Goal: Information Seeking & Learning: Find specific page/section

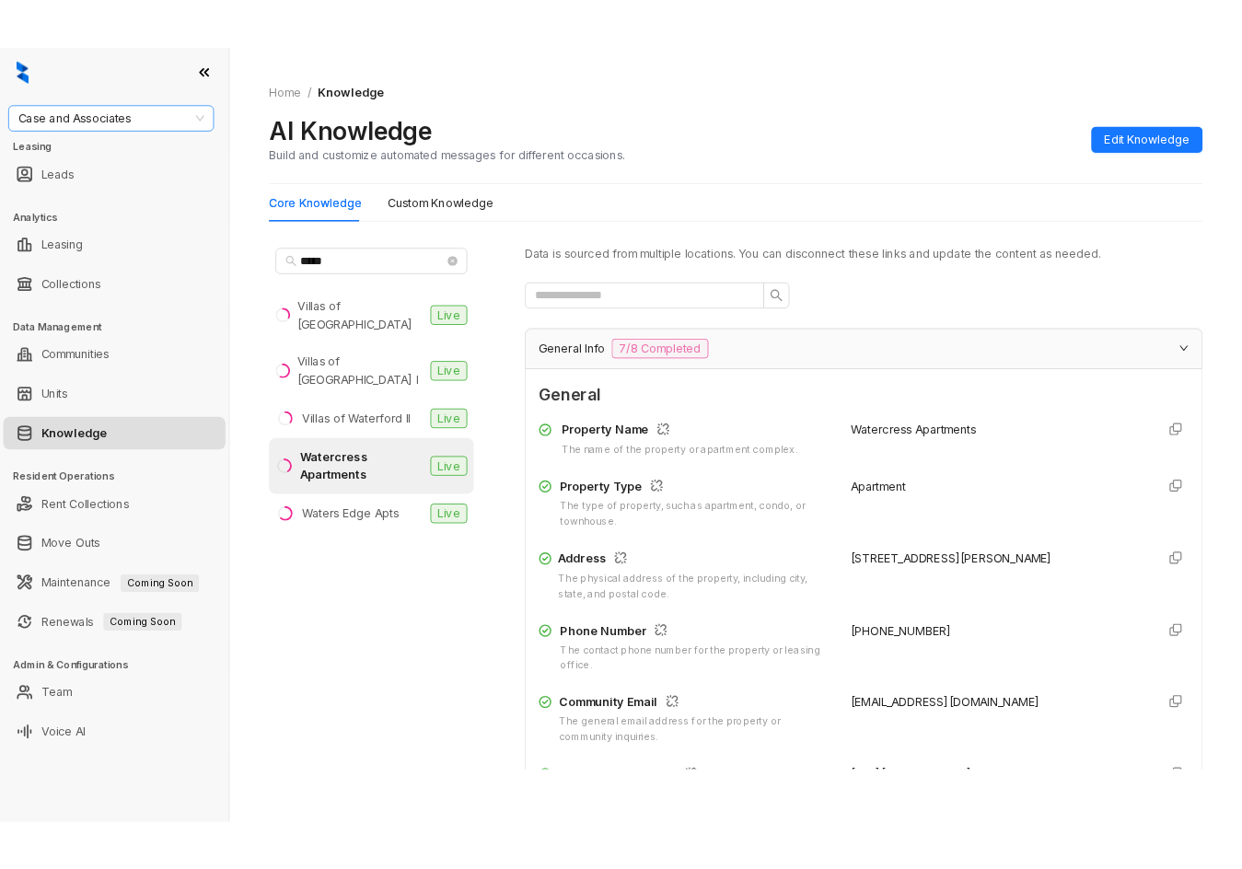
scroll to position [1612, 0]
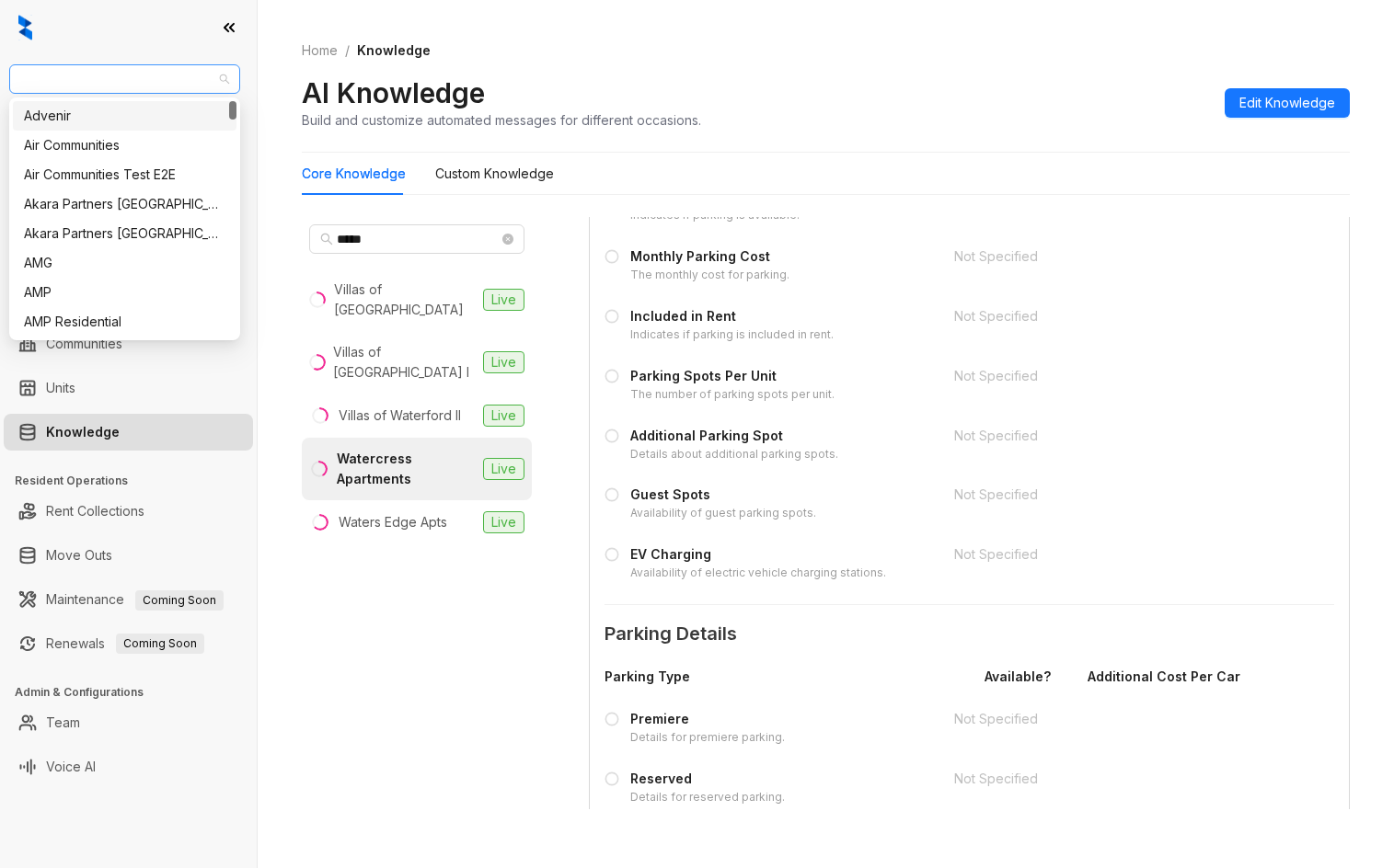
click at [195, 83] on span "Case and Associates" at bounding box center [124, 79] width 209 height 28
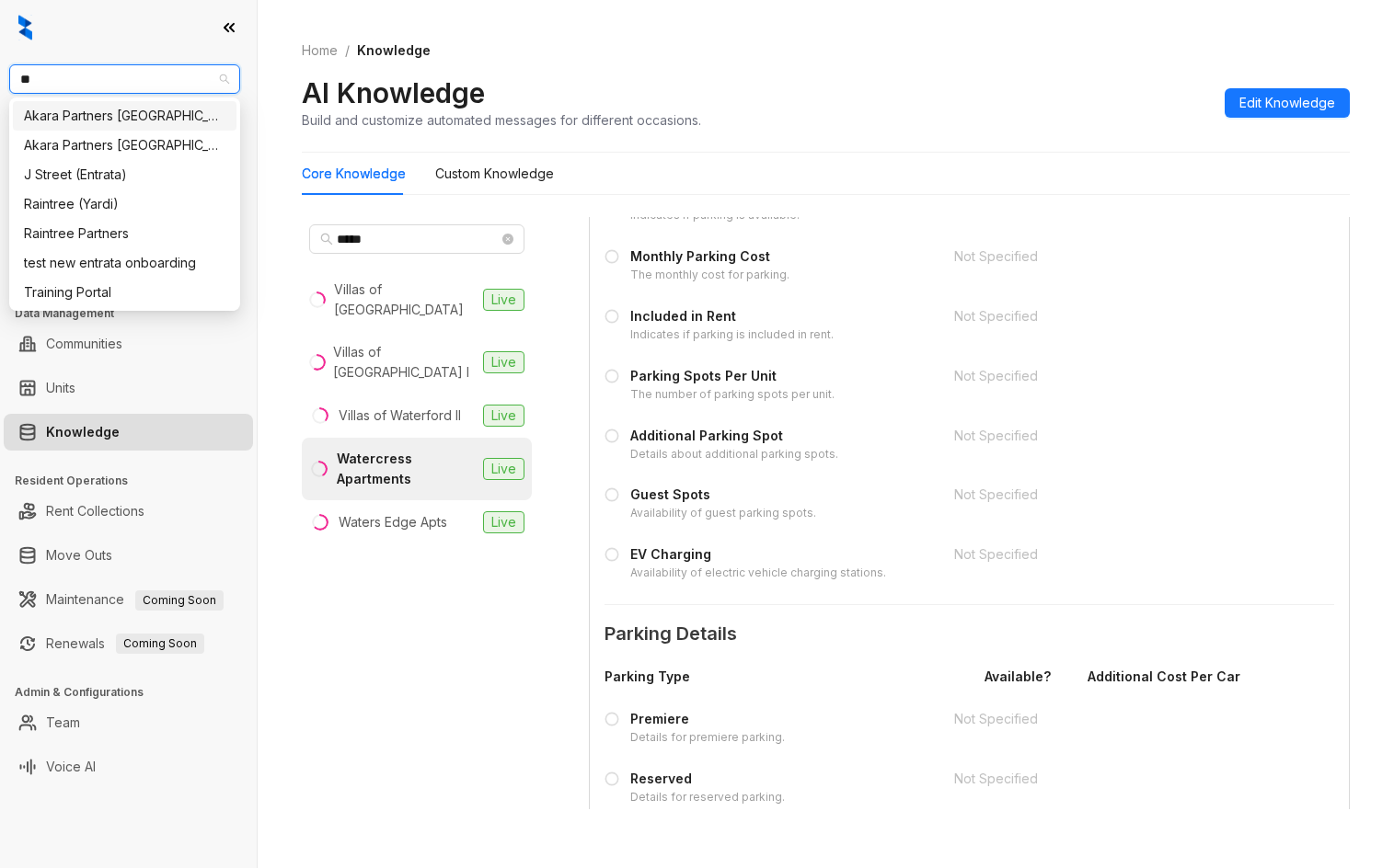
type input "***"
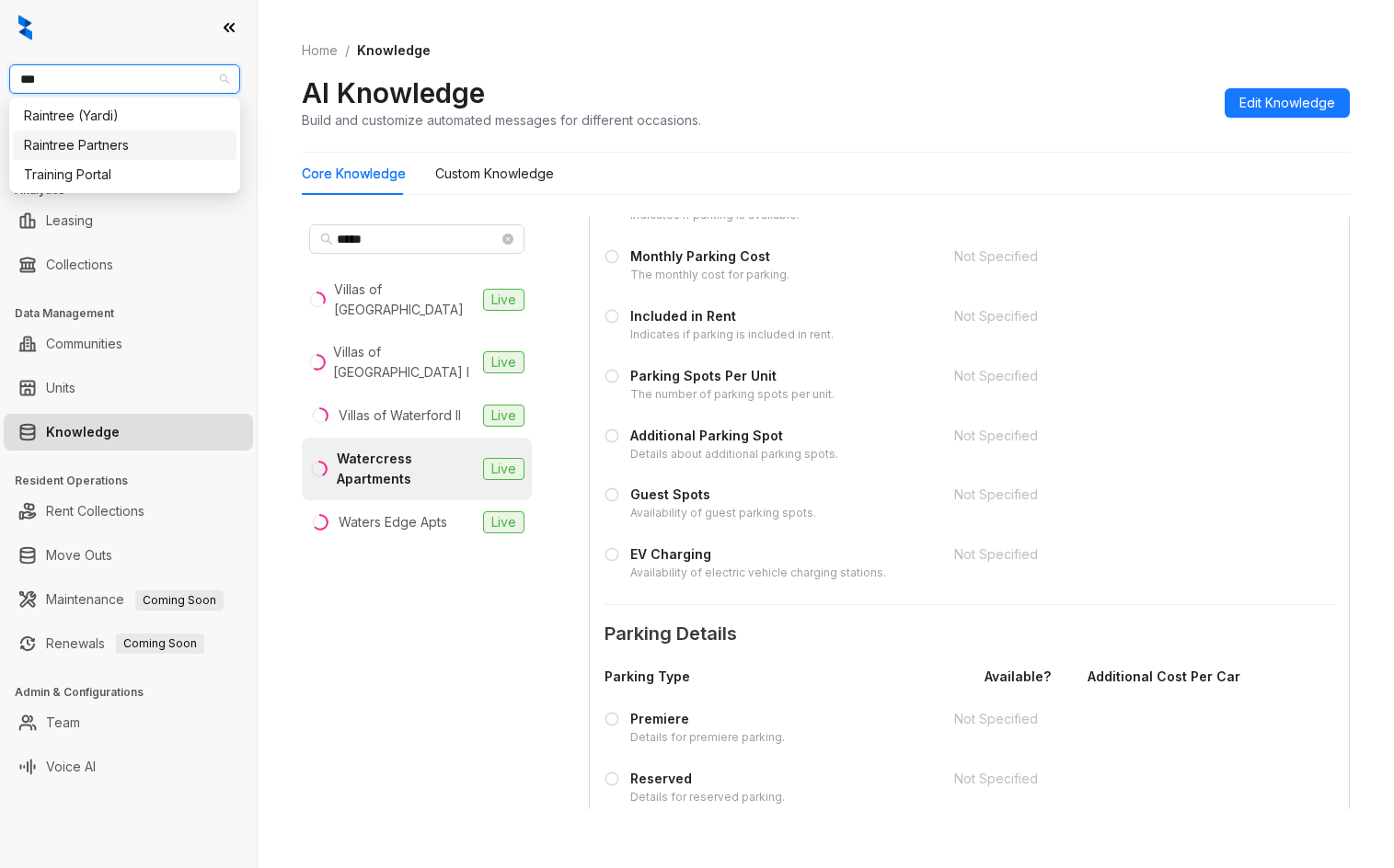
click at [174, 142] on div "Raintree Partners" at bounding box center [125, 145] width 202 height 20
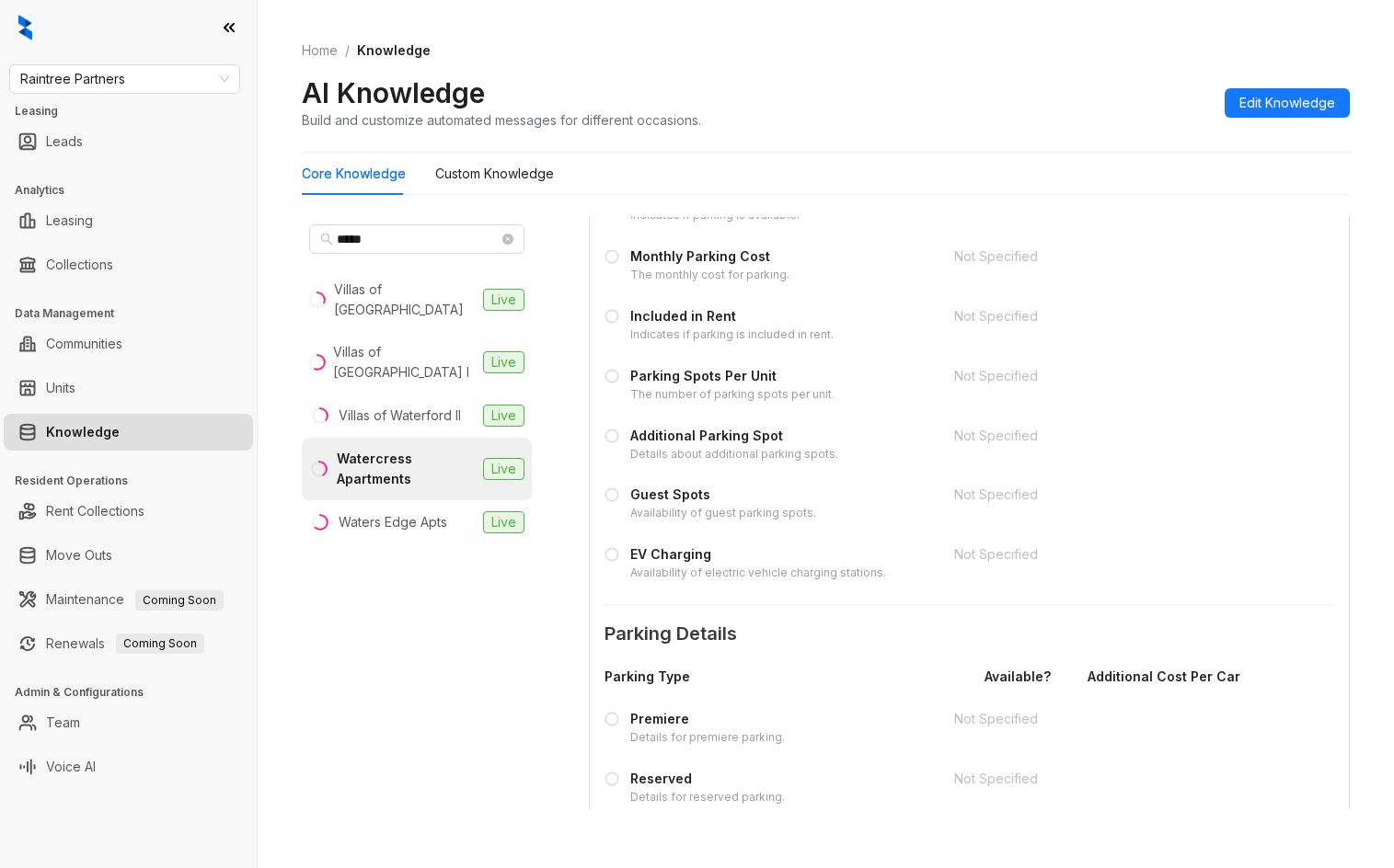
click at [1, 172] on div "Raintree Partners Leasing Leads Analytics Leasing Collections Data Management C…" at bounding box center [128, 434] width 257 height 868
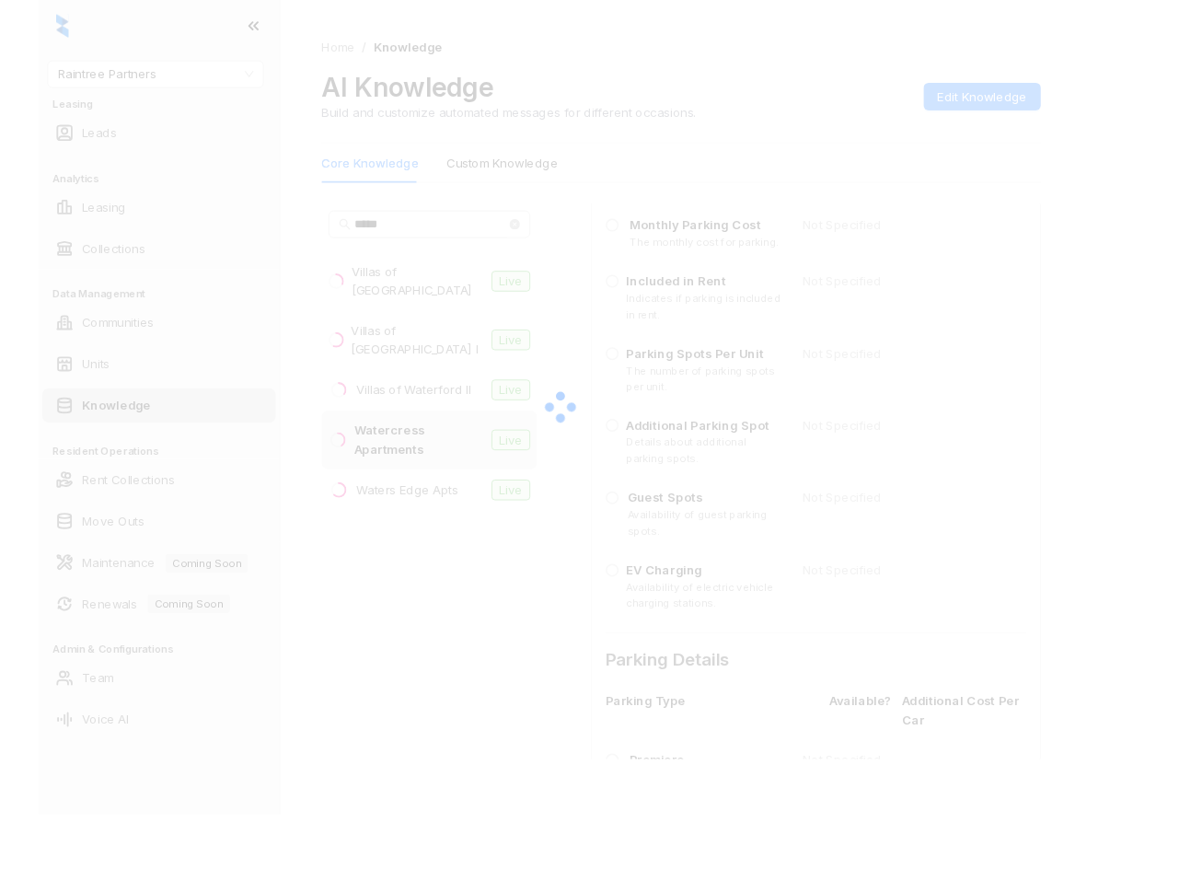
scroll to position [1705, 0]
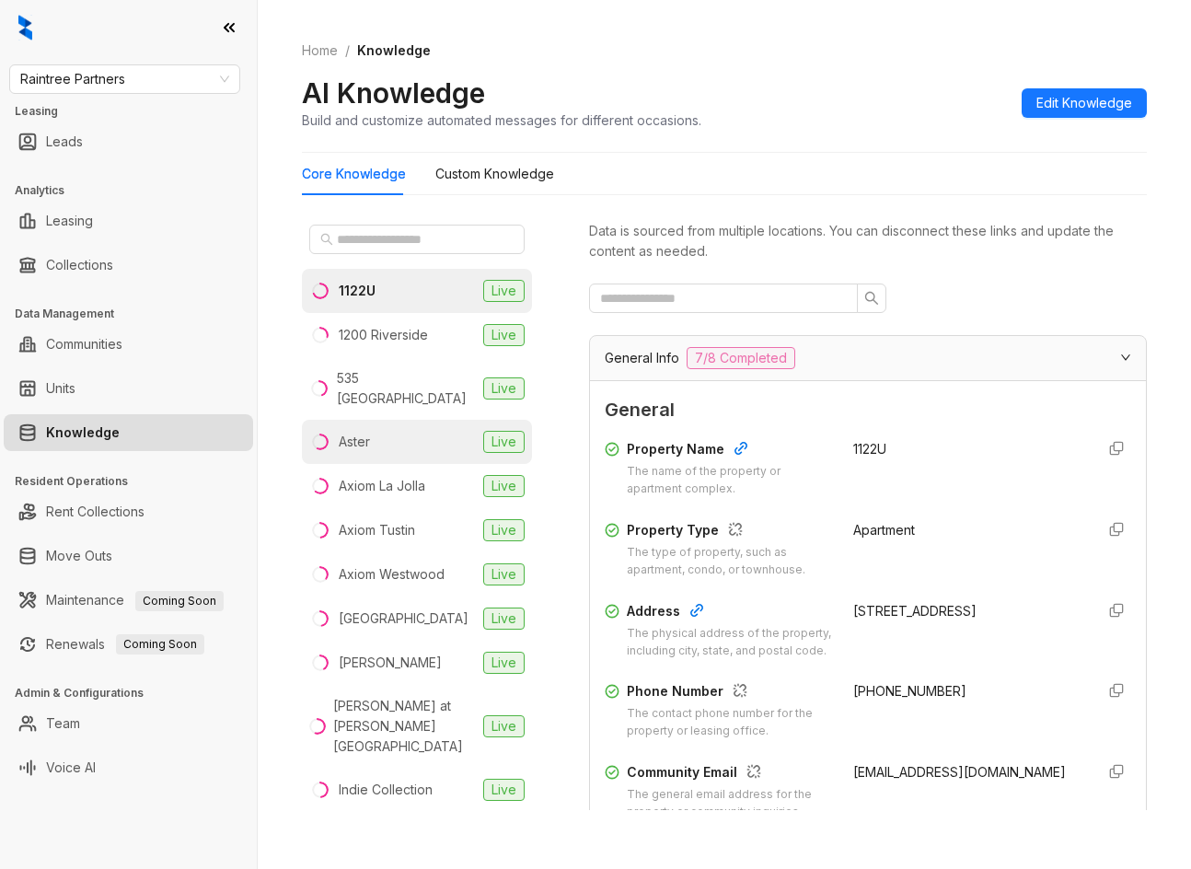
click at [392, 420] on li "Aster Live" at bounding box center [417, 442] width 230 height 44
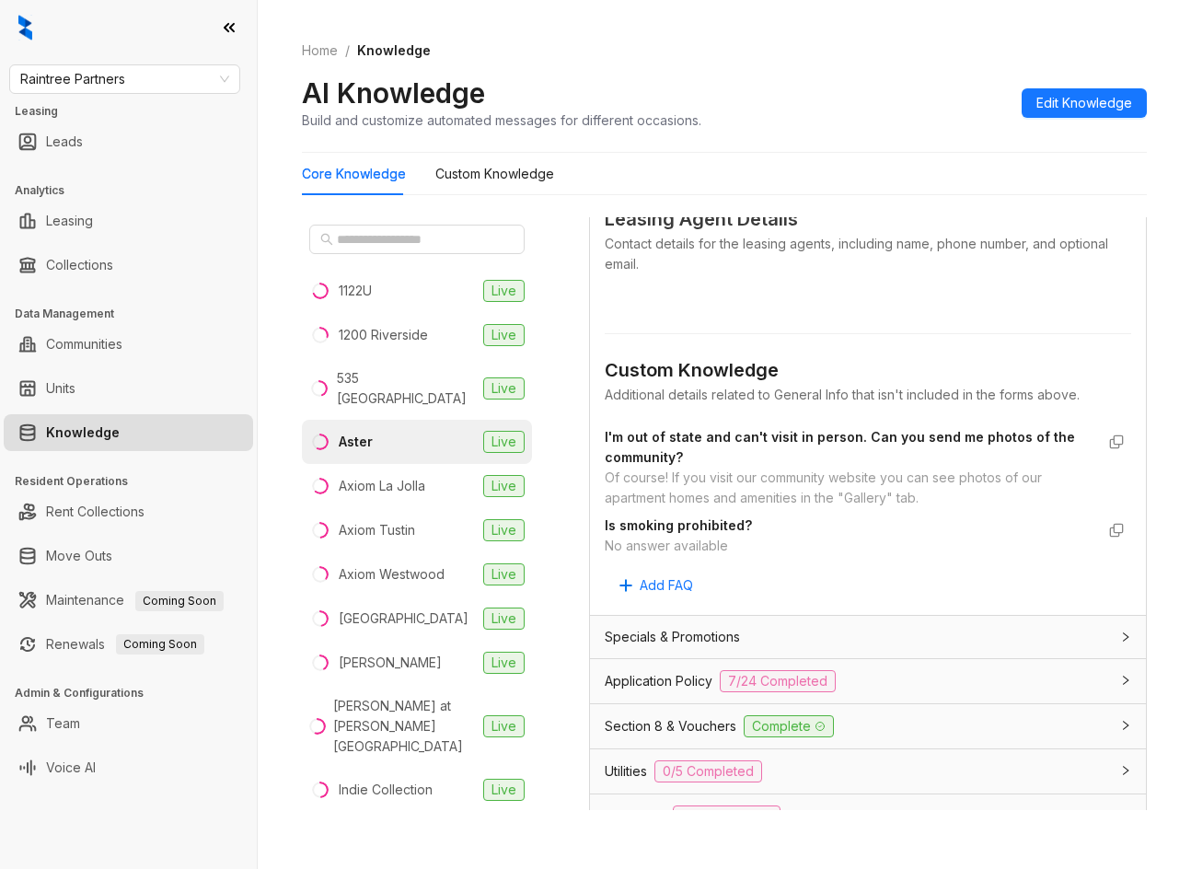
scroll to position [976, 0]
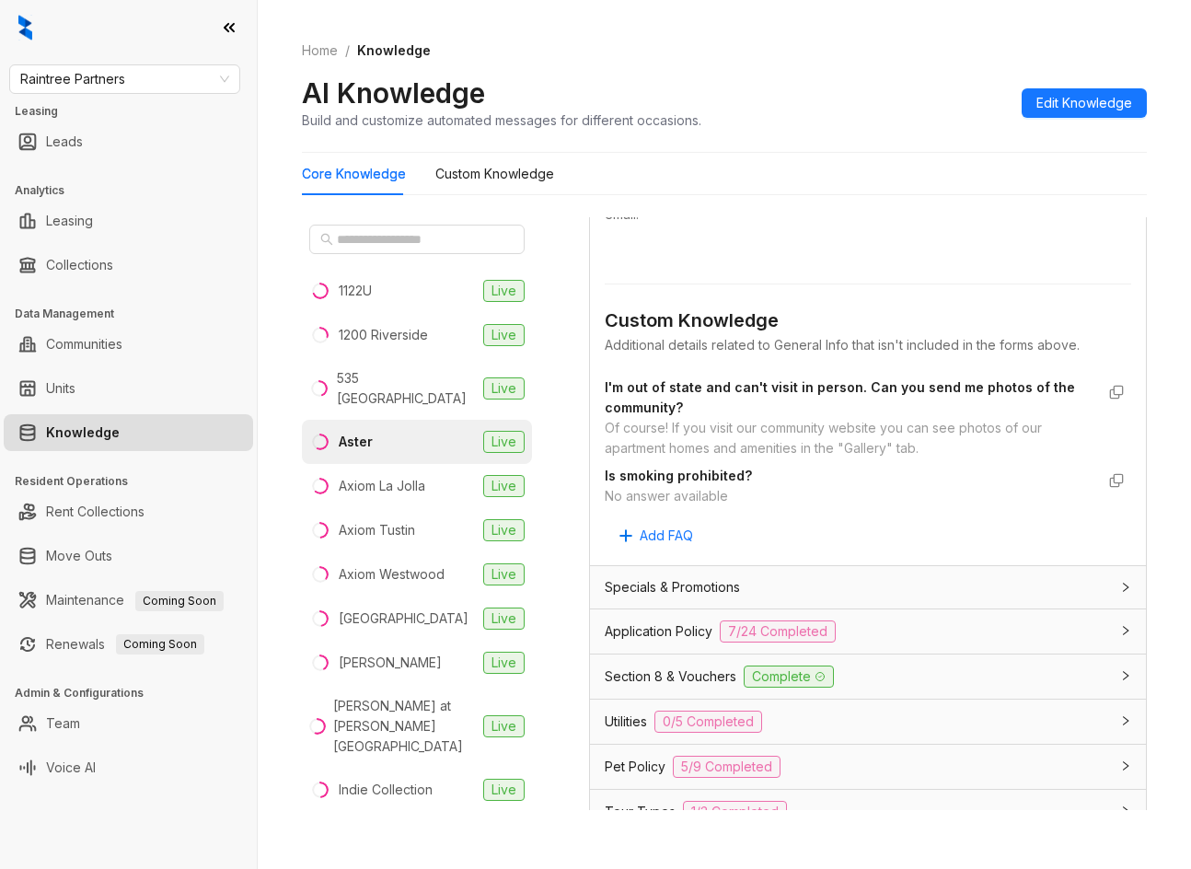
click at [976, 634] on div "Application Policy 7/24 Completed" at bounding box center [868, 631] width 556 height 44
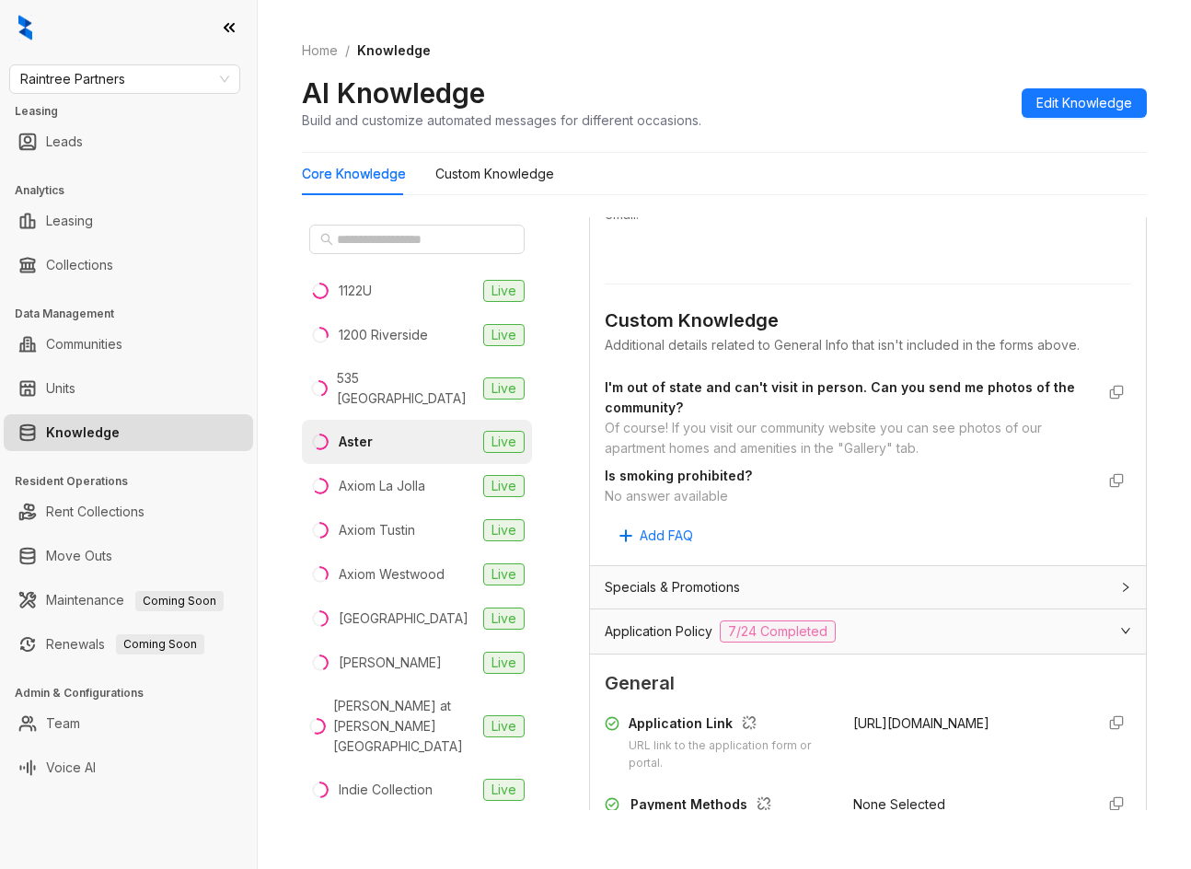
scroll to position [1086, 0]
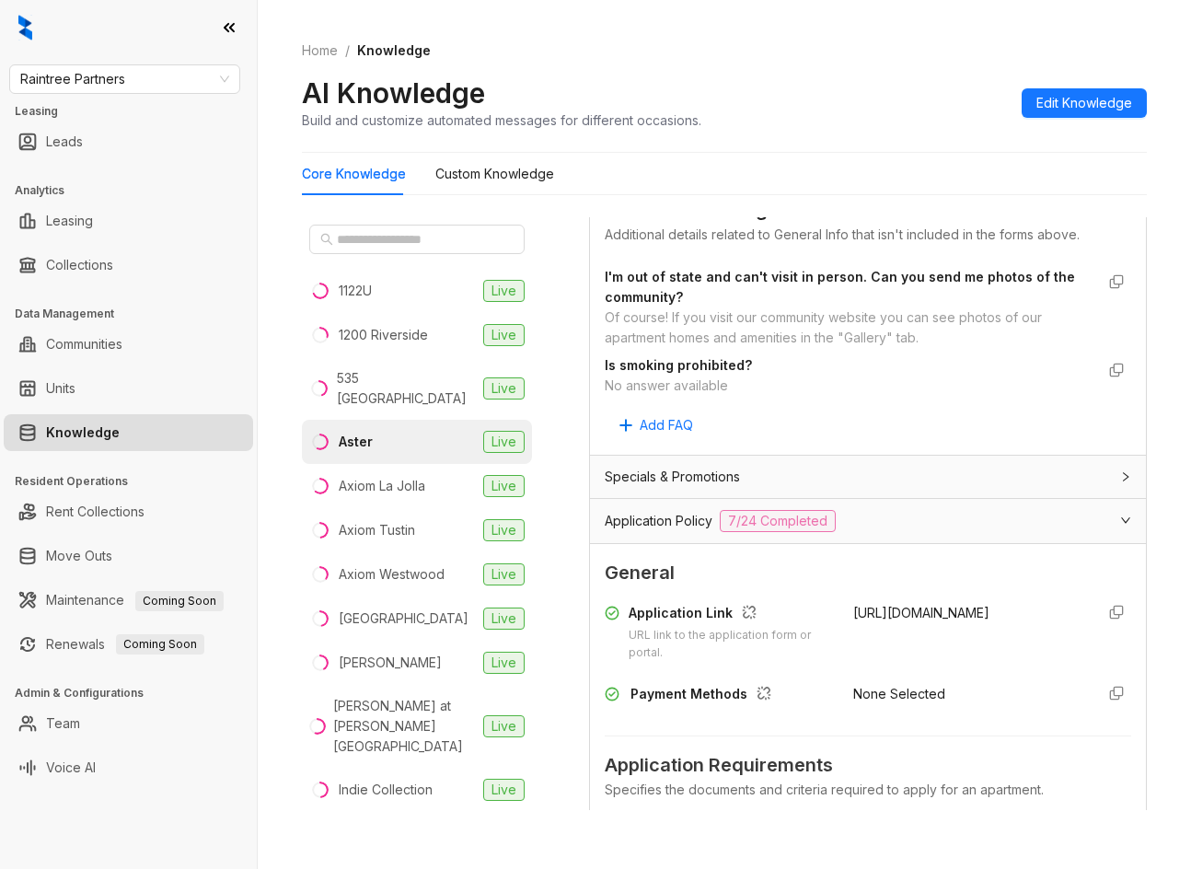
drag, startPoint x: 840, startPoint y: 629, endPoint x: 968, endPoint y: 653, distance: 130.2
click at [973, 656] on div "https://8986134.onlineleasing.realpage.com/#k=16723" at bounding box center [966, 632] width 226 height 59
copy span "https://8986134.onlineleasing.realpage.com/#k=16723"
